Goal: Find specific page/section: Find specific page/section

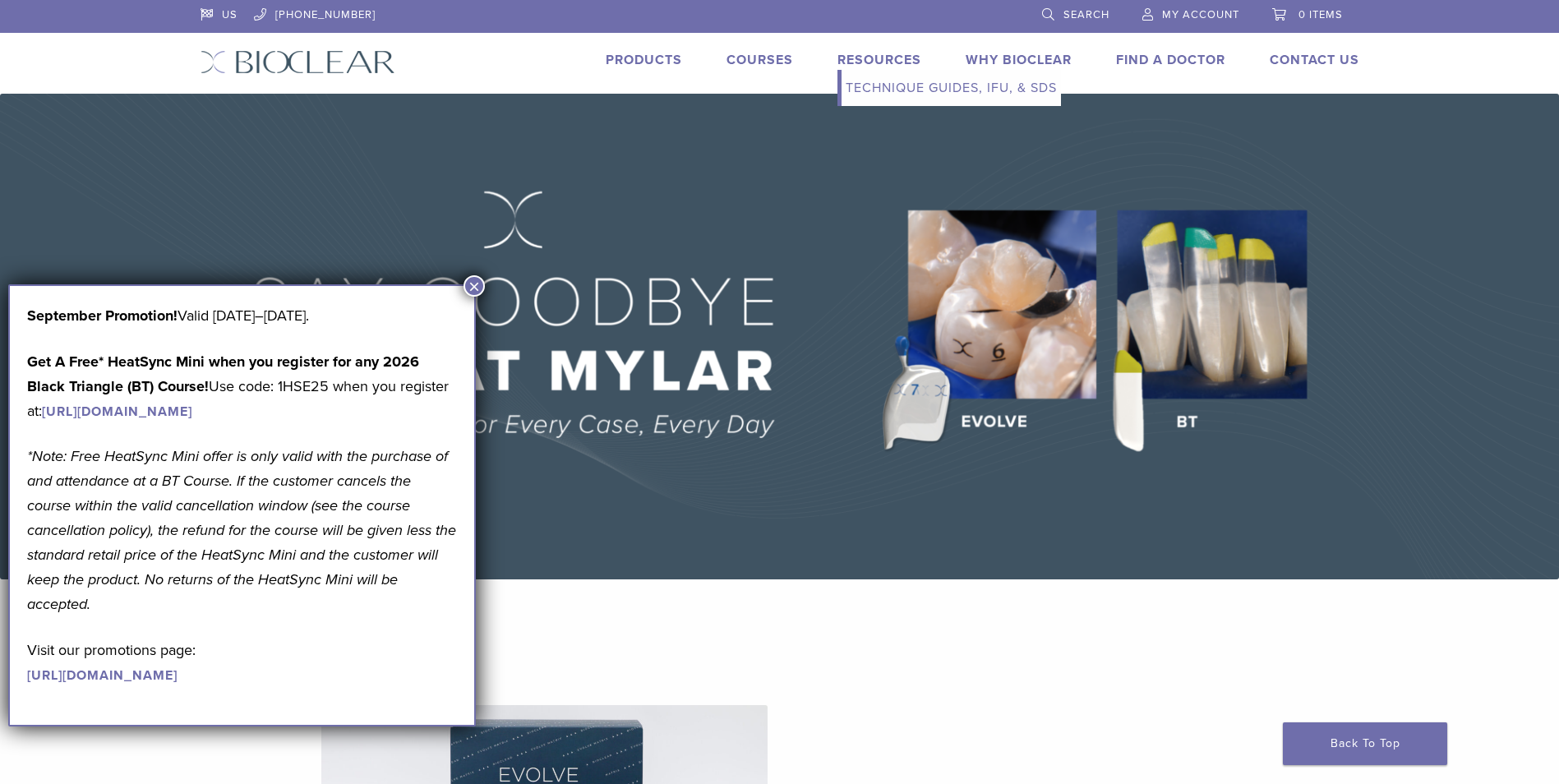
click at [880, 62] on link "Resources" at bounding box center [879, 60] width 84 height 17
click at [878, 83] on link "Technique Guides, IFU, & SDS" at bounding box center [951, 87] width 220 height 36
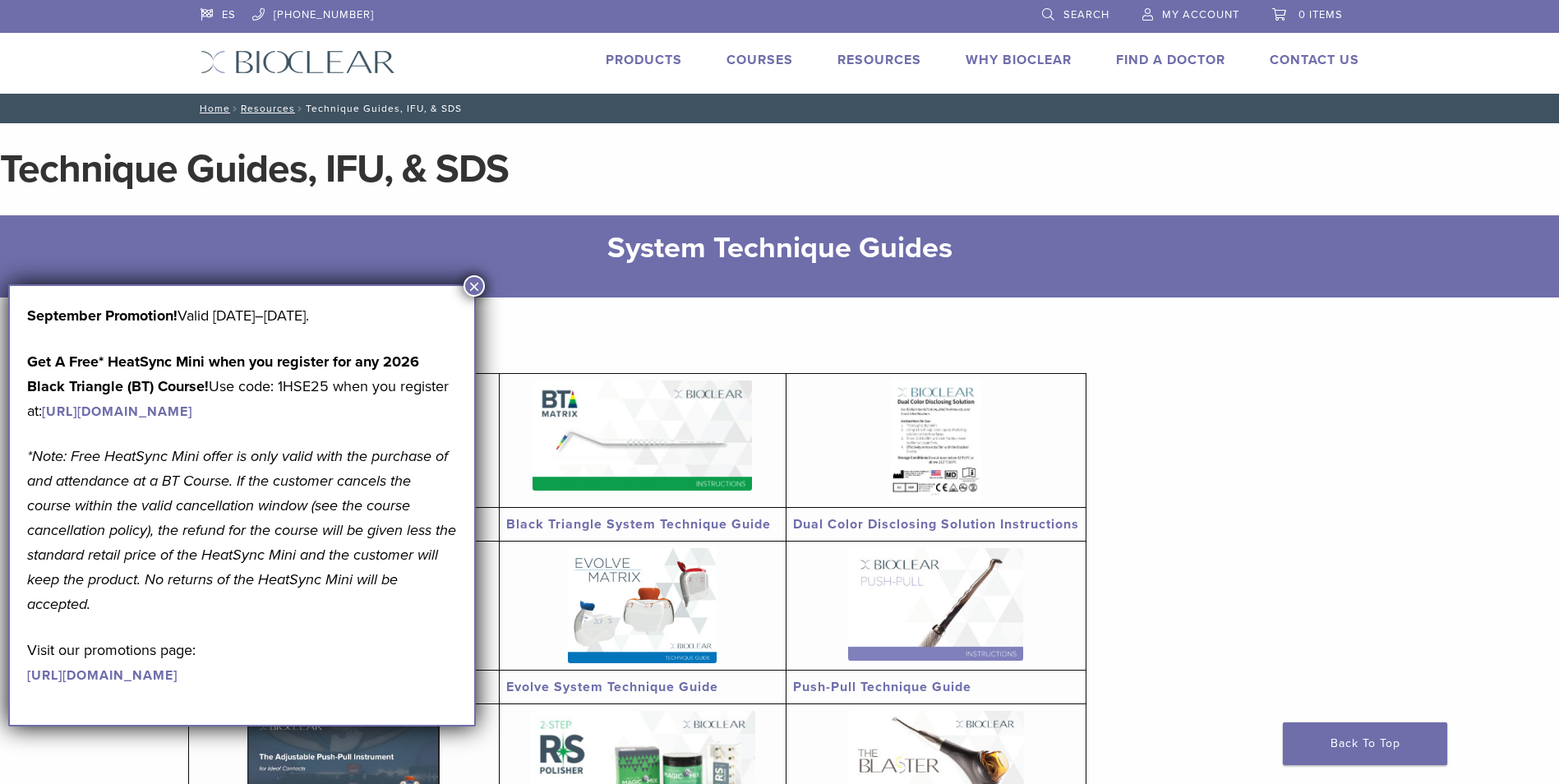
click at [475, 278] on button "×" at bounding box center [473, 285] width 21 height 21
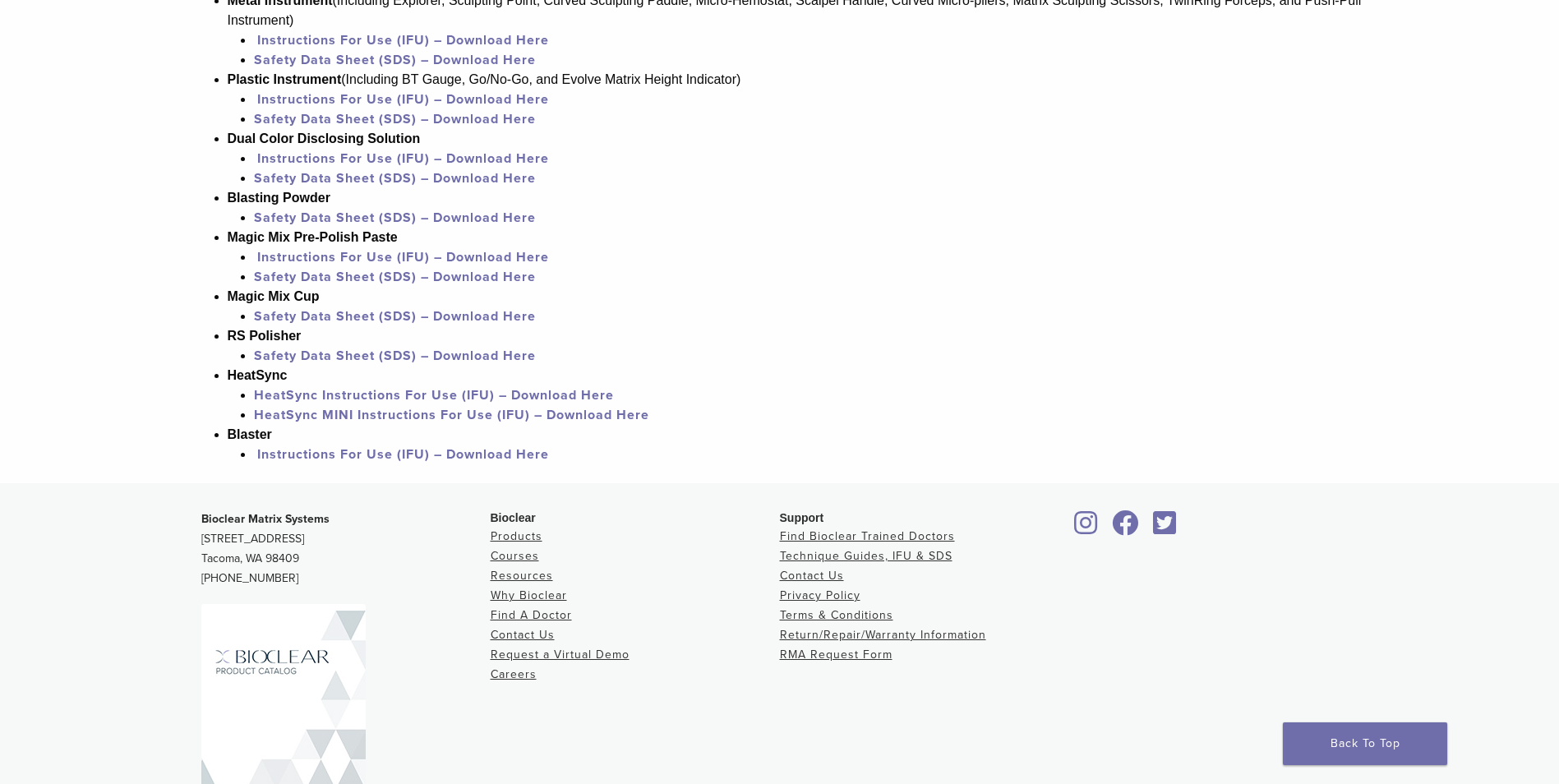
scroll to position [1559, 0]
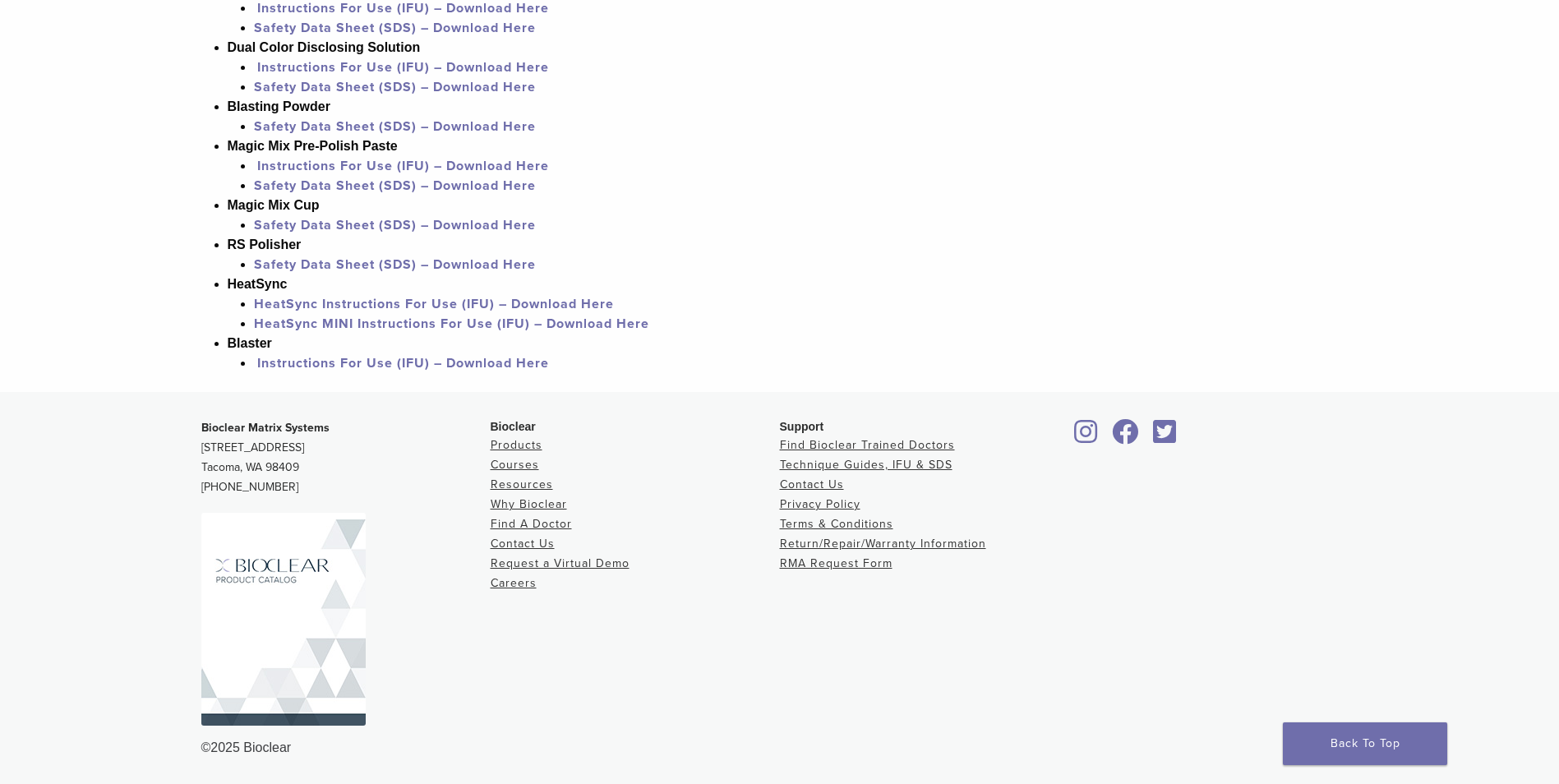
click at [282, 609] on img at bounding box center [283, 619] width 164 height 213
